Goal: Information Seeking & Learning: Learn about a topic

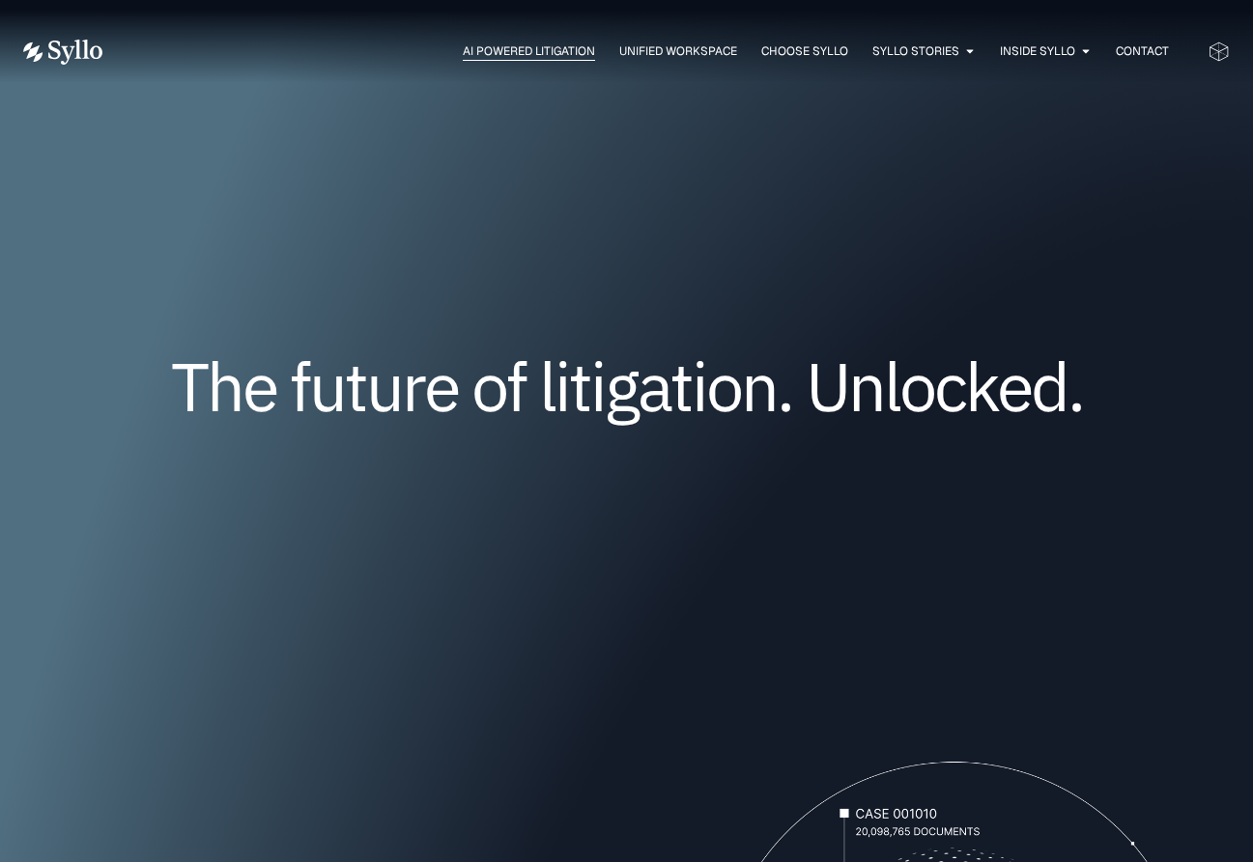
click at [485, 53] on span "AI Powered Litigation" at bounding box center [529, 50] width 132 height 17
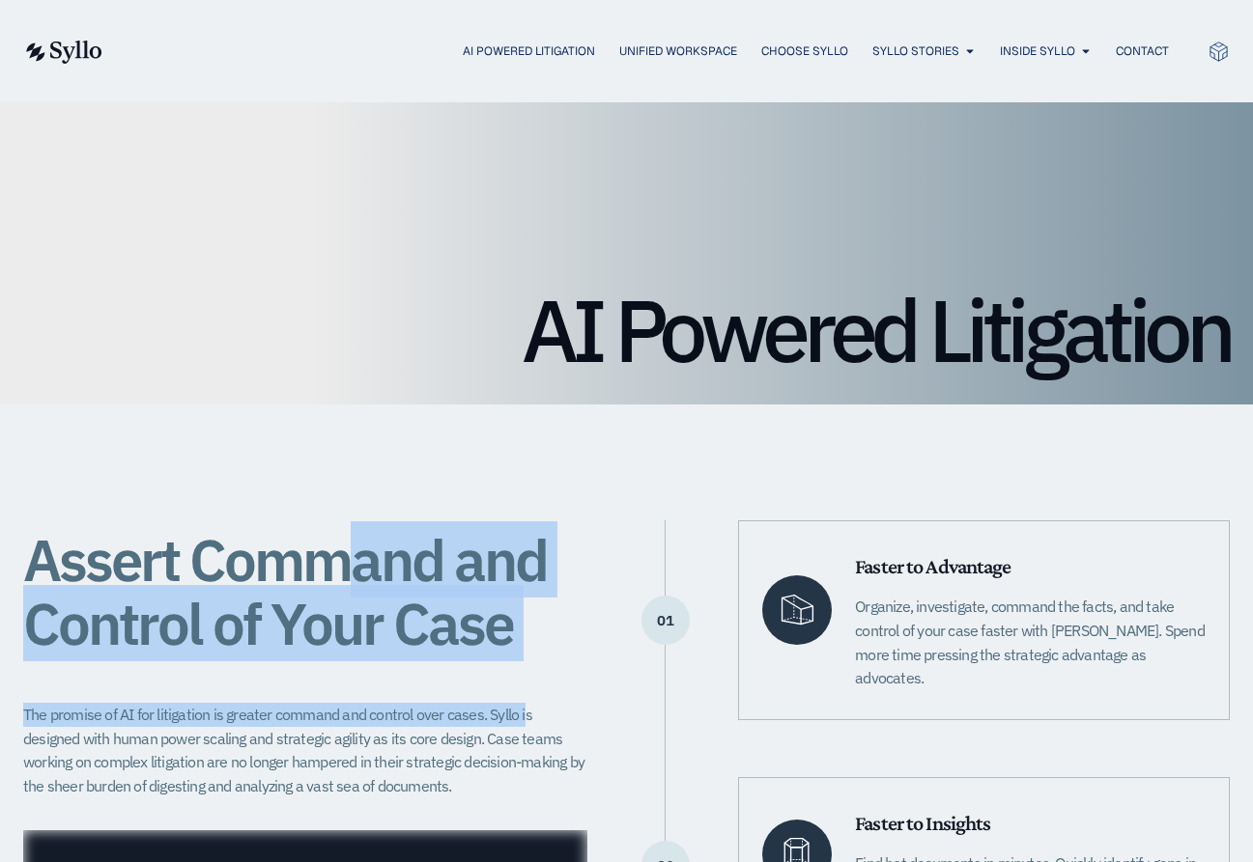
drag, startPoint x: 381, startPoint y: 581, endPoint x: 539, endPoint y: 677, distance: 184.2
click at [534, 680] on div "Assert Command and Control of Your Case The promise of AI for litigation is gre…" at bounding box center [305, 866] width 564 height 690
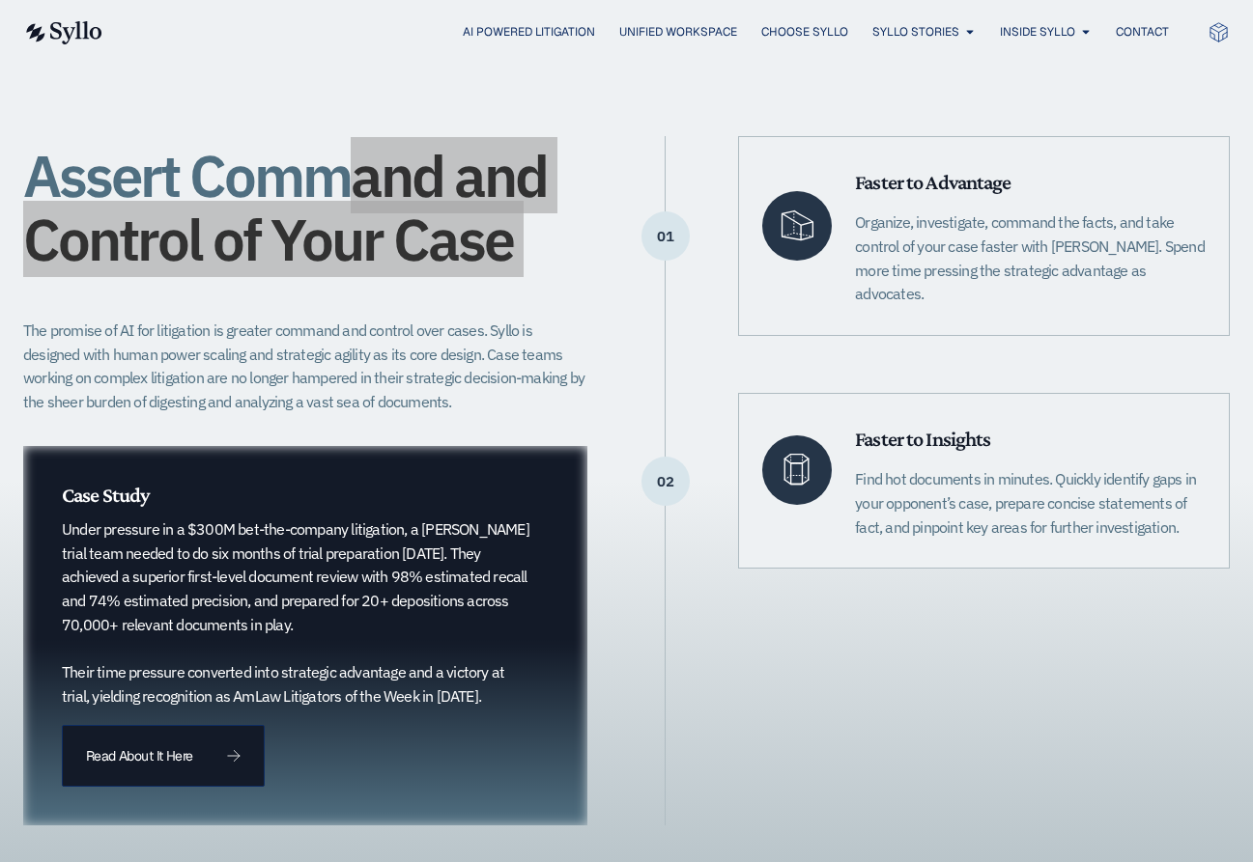
scroll to position [386, 0]
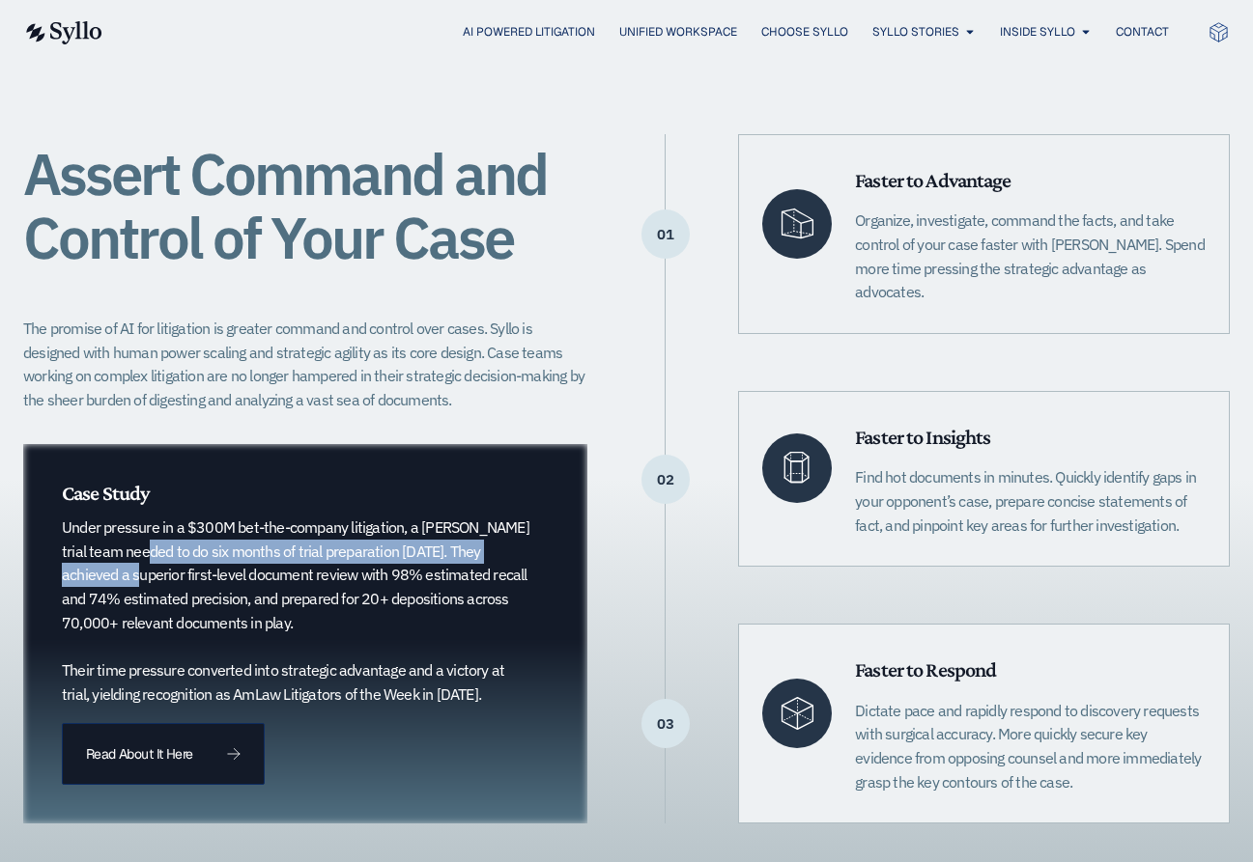
drag, startPoint x: 96, startPoint y: 556, endPoint x: 510, endPoint y: 545, distance: 414.4
click at [510, 545] on p "Under pressure in a $300M bet-the-company litigation, a [PERSON_NAME] trial tea…" at bounding box center [297, 611] width 470 height 190
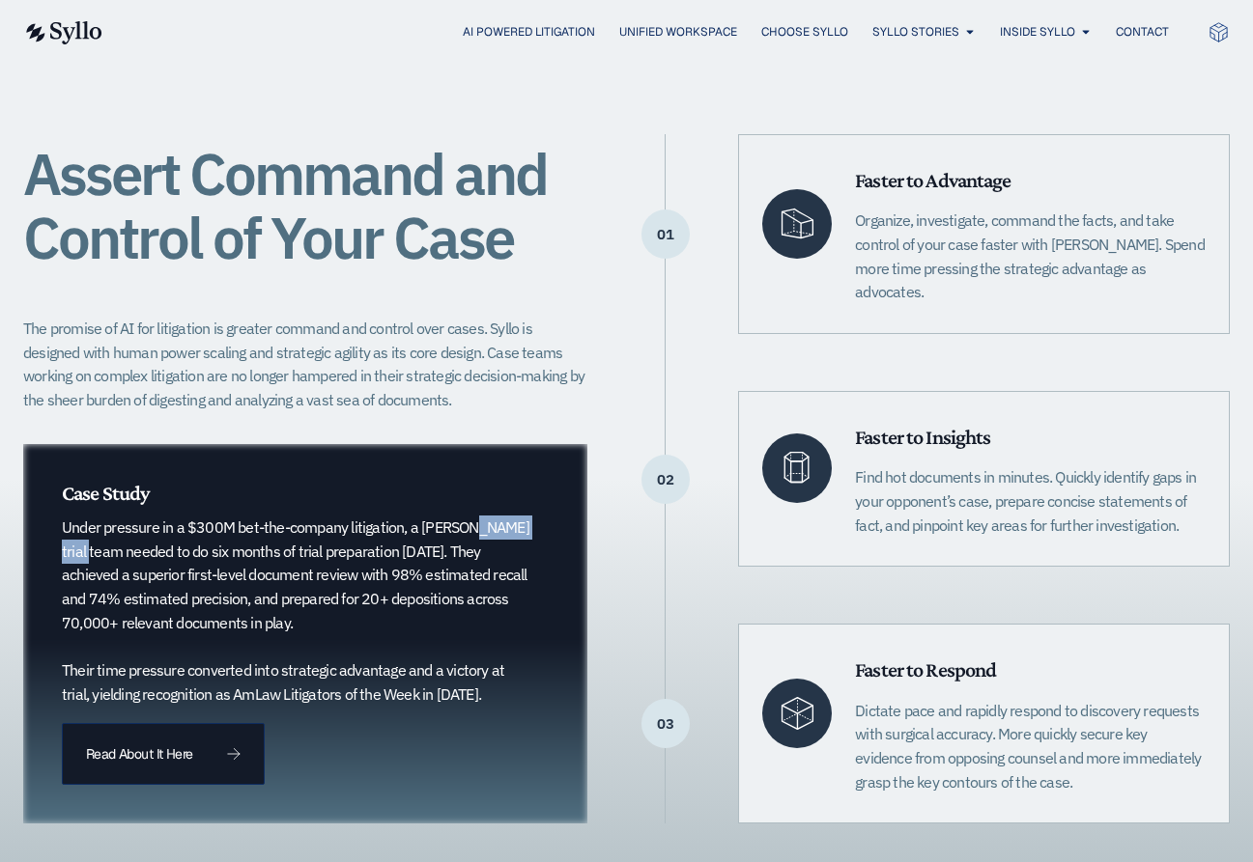
drag, startPoint x: 510, startPoint y: 545, endPoint x: 417, endPoint y: 528, distance: 94.1
click at [417, 528] on p "Under pressure in a $300M bet-the-company litigation, a [PERSON_NAME] trial tea…" at bounding box center [297, 611] width 470 height 190
copy p "[PERSON_NAME]"
click at [511, 636] on p "Under pressure in a $300M bet-the-company litigation, a [PERSON_NAME] trial tea…" at bounding box center [297, 611] width 470 height 190
click at [77, 30] on img at bounding box center [62, 32] width 79 height 23
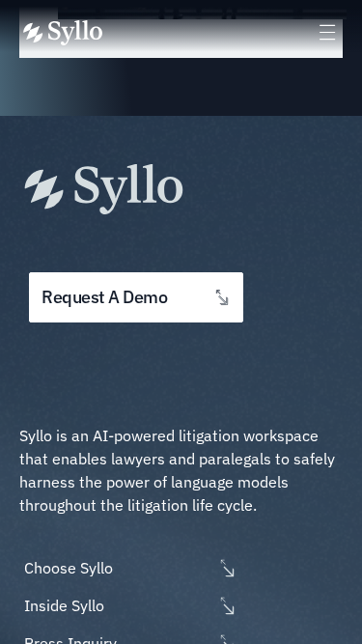
scroll to position [5862, 0]
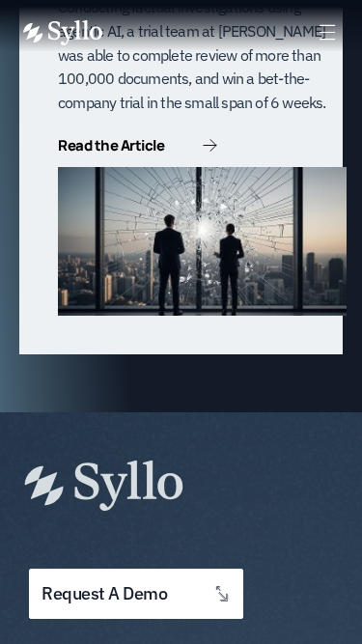
click at [327, 32] on icon at bounding box center [328, 32] width 14 height 14
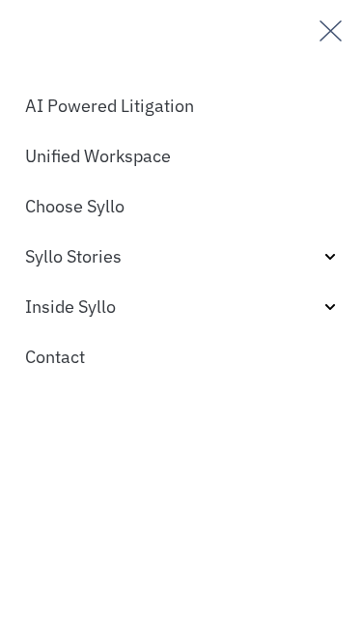
click at [338, 27] on icon "Off-Canvas" at bounding box center [331, 30] width 31 height 31
